Goal: Task Accomplishment & Management: Manage account settings

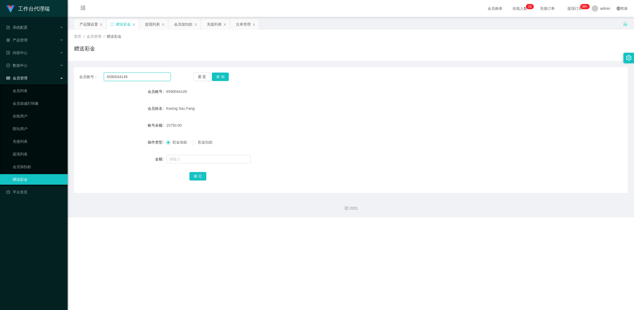
drag, startPoint x: 134, startPoint y: 76, endPoint x: 90, endPoint y: 75, distance: 43.8
click at [90, 75] on div "会员账号： 6590044149" at bounding box center [124, 77] width 91 height 8
paste input "97545047"
type input "97545047"
click at [220, 76] on button "查 询" at bounding box center [220, 77] width 17 height 8
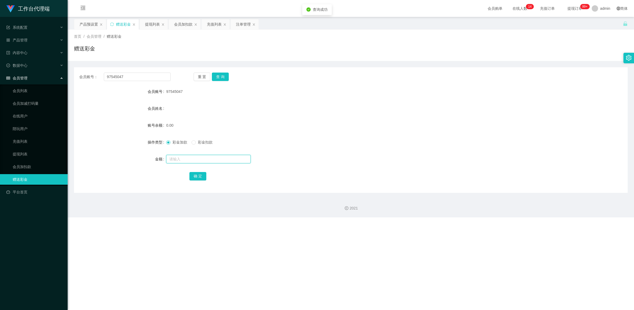
click at [178, 160] on input "text" at bounding box center [208, 159] width 84 height 8
type input "100"
drag, startPoint x: 191, startPoint y: 173, endPoint x: 238, endPoint y: 165, distance: 47.7
click at [191, 173] on button "确 定" at bounding box center [197, 176] width 17 height 8
drag, startPoint x: 124, startPoint y: 78, endPoint x: 108, endPoint y: 73, distance: 16.9
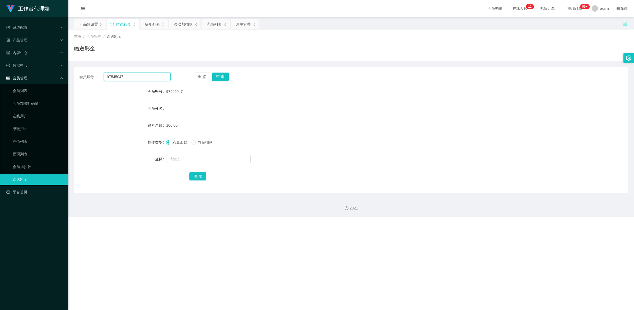
click at [108, 73] on input "97545047" at bounding box center [137, 77] width 67 height 8
type input "9"
paste input "xufang"
type input "xufang"
click at [223, 75] on button "查 询" at bounding box center [220, 77] width 17 height 8
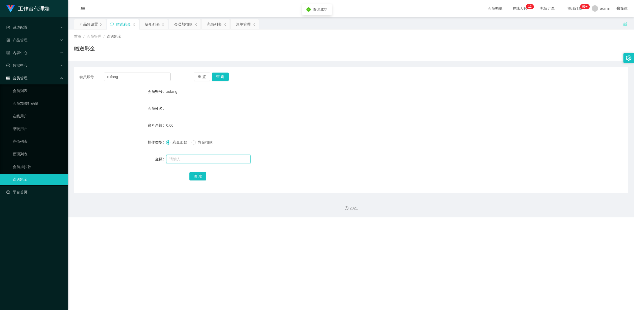
click at [190, 159] on input "text" at bounding box center [208, 159] width 84 height 8
type input "100"
click at [200, 177] on button "确 定" at bounding box center [197, 176] width 17 height 8
drag, startPoint x: 120, startPoint y: 77, endPoint x: 91, endPoint y: 74, distance: 29.4
click at [91, 74] on div "会员账号： [PERSON_NAME]" at bounding box center [124, 77] width 91 height 8
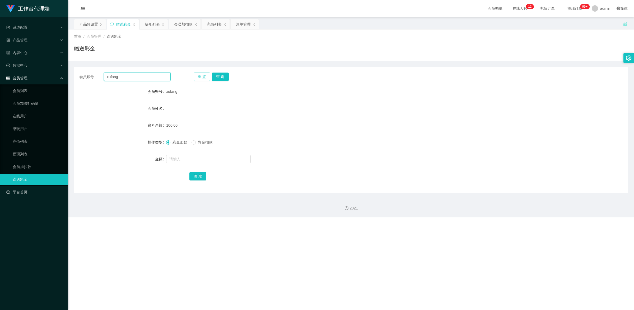
paste input "torrykhor"
type input "torrykhor"
click at [223, 73] on button "查 询" at bounding box center [220, 77] width 17 height 8
click at [193, 156] on input "text" at bounding box center [208, 159] width 84 height 8
type input "100"
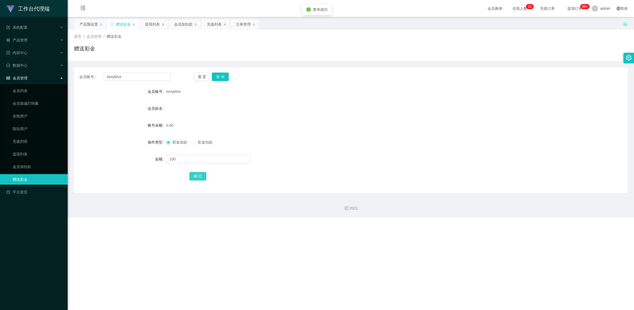
drag, startPoint x: 191, startPoint y: 176, endPoint x: 213, endPoint y: 168, distance: 23.1
click at [191, 176] on button "确 定" at bounding box center [197, 176] width 17 height 8
click at [28, 154] on link "提现列表" at bounding box center [38, 154] width 51 height 11
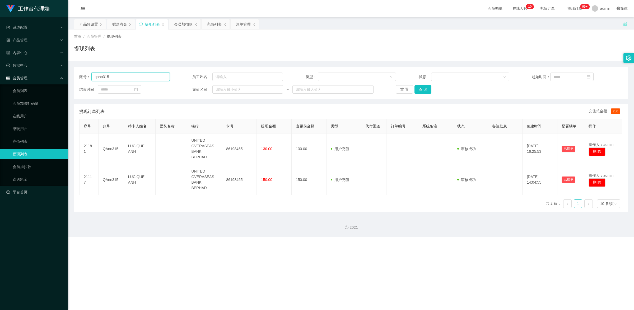
click at [135, 76] on input "qann315" at bounding box center [130, 77] width 78 height 8
paste input "torrykhor"
type input "torrykhor"
click at [426, 89] on button "查 询" at bounding box center [422, 89] width 17 height 8
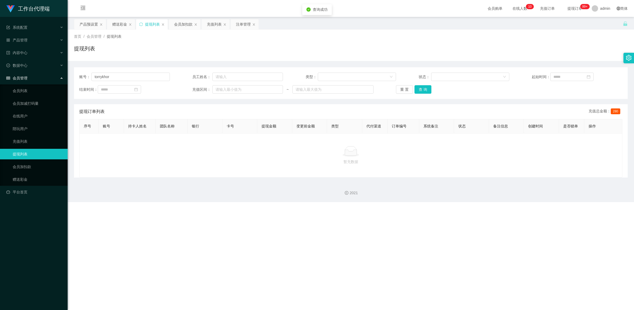
click at [41, 173] on ul "会员列表 会员加减打码量 在线用户 陪玩用户 充值列表 提现列表 会员加扣款 赠送彩金" at bounding box center [34, 134] width 68 height 101
click at [35, 176] on link "赠送彩金" at bounding box center [38, 179] width 51 height 11
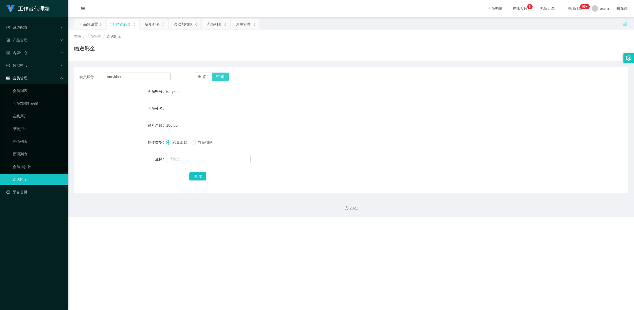
click at [217, 75] on button "查 询" at bounding box center [220, 77] width 17 height 8
click at [227, 73] on button "查 询" at bounding box center [220, 77] width 17 height 8
click at [196, 142] on span at bounding box center [193, 142] width 4 height 4
click at [197, 159] on input "text" at bounding box center [208, 159] width 84 height 8
type input "150"
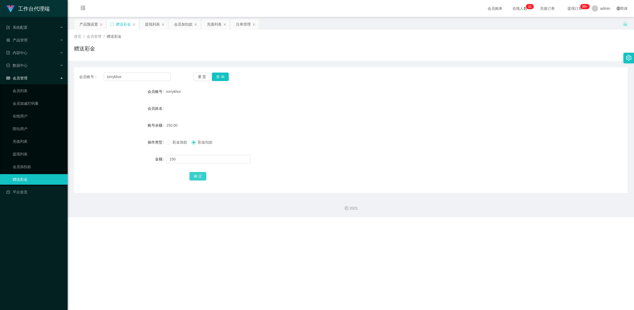
click at [196, 175] on button "确 定" at bounding box center [197, 176] width 17 height 8
drag, startPoint x: 126, startPoint y: 78, endPoint x: 102, endPoint y: 67, distance: 26.2
click at [102, 67] on div "会员账号： torrykhor 重 置 查 询 会员账号 torrykhor 会员姓名 账号余额 0.00 操作类型 彩金加款 彩金扣款 金额 确 定" at bounding box center [350, 127] width 553 height 132
paste input "97545047"
type input "97545047"
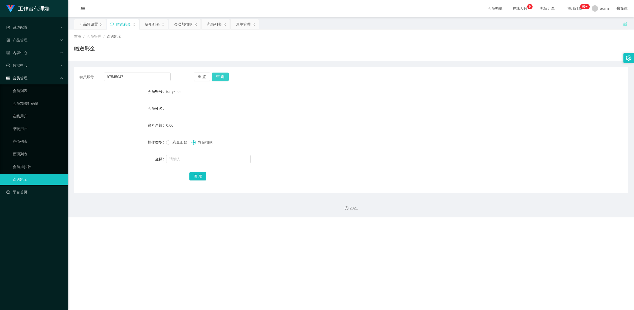
click at [217, 77] on button "查 询" at bounding box center [220, 77] width 17 height 8
click at [28, 154] on link "提现列表" at bounding box center [38, 154] width 51 height 11
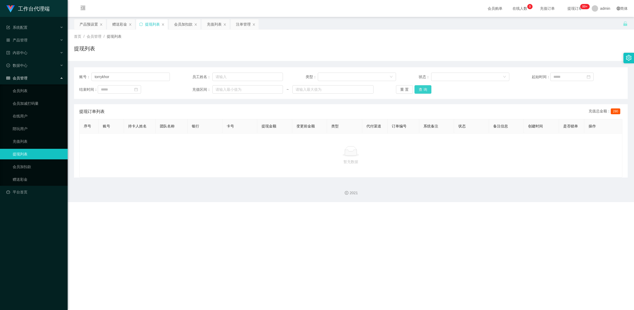
click at [421, 91] on button "查 询" at bounding box center [422, 89] width 17 height 8
drag, startPoint x: 123, startPoint y: 78, endPoint x: 83, endPoint y: 70, distance: 40.6
click at [83, 70] on div "账号： torrykhor 员工姓名： 类型： 状态： 起始时间： 结束时间： 充值区间： ~ 重 置 查 询" at bounding box center [350, 83] width 553 height 32
paste input "97545047"
drag, startPoint x: 422, startPoint y: 91, endPoint x: 425, endPoint y: 91, distance: 3.7
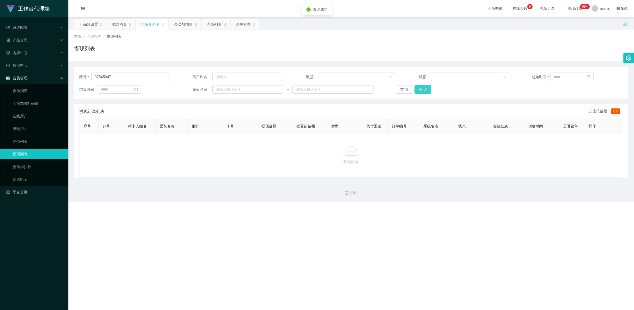
click at [422, 91] on button "查 询" at bounding box center [422, 89] width 17 height 8
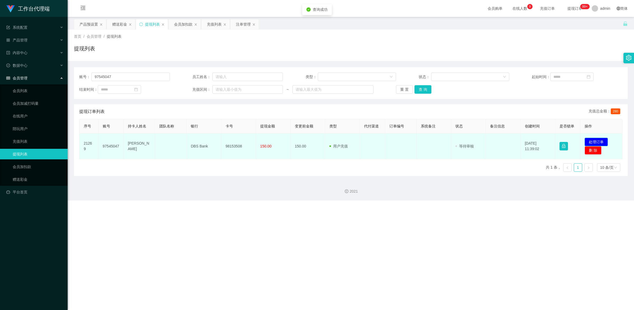
click at [592, 140] on button "处理订单" at bounding box center [595, 142] width 23 height 8
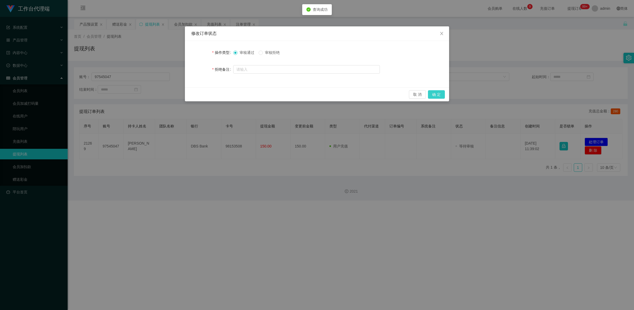
click at [437, 93] on button "确 定" at bounding box center [436, 94] width 17 height 8
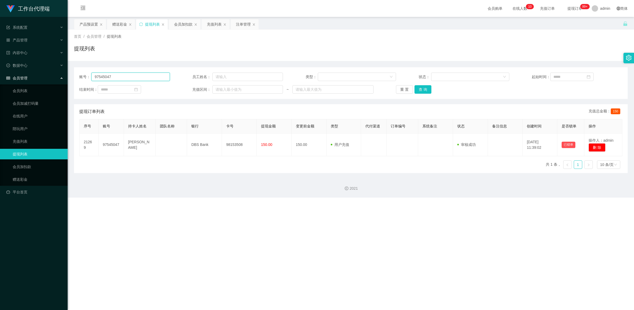
click at [65, 75] on section "工作台代理端 系统配置 产品管理 产品列表 产品预设置 开奖记录 注单管理 即时注单 内容中心 数据中心 会员管理 会员列表 会员加减打码量 在线用户 陪玩用…" at bounding box center [317, 99] width 634 height 198
paste input "xufang"
type input "xufang"
drag, startPoint x: 416, startPoint y: 91, endPoint x: 423, endPoint y: 92, distance: 7.2
click at [416, 91] on button "查 询" at bounding box center [422, 89] width 17 height 8
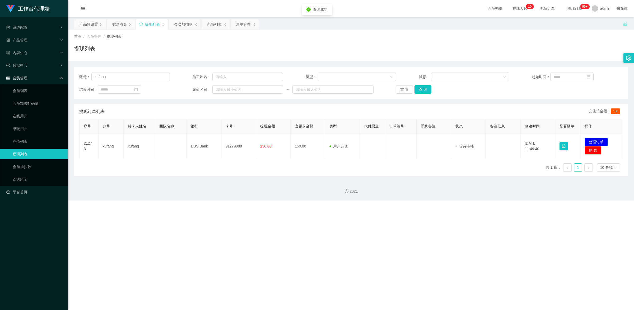
click at [586, 141] on button "处理订单" at bounding box center [595, 142] width 23 height 8
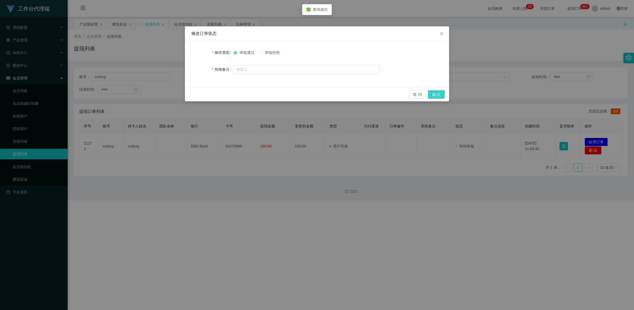
click at [440, 94] on button "确 定" at bounding box center [436, 94] width 17 height 8
